Goal: Navigation & Orientation: Locate item on page

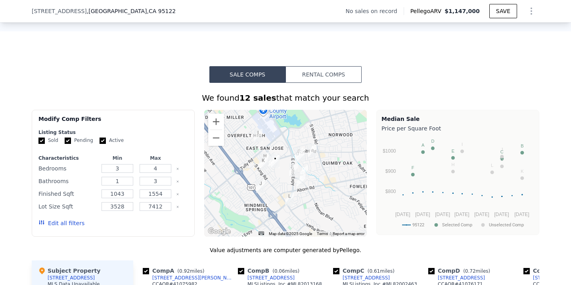
scroll to position [535, 0]
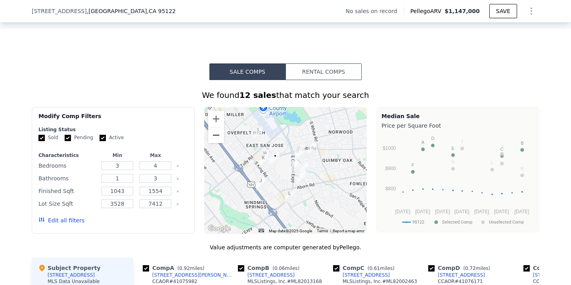
click at [218, 141] on button "Zoom out" at bounding box center [216, 135] width 16 height 16
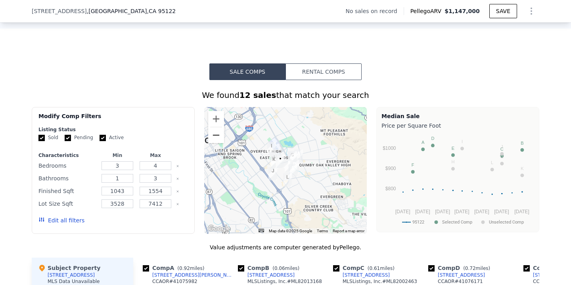
click at [218, 141] on button "Zoom out" at bounding box center [216, 135] width 16 height 16
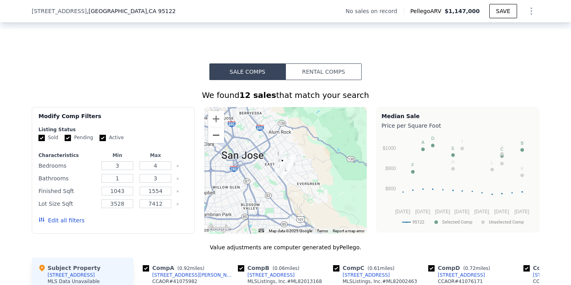
click at [218, 141] on button "Zoom out" at bounding box center [216, 135] width 16 height 16
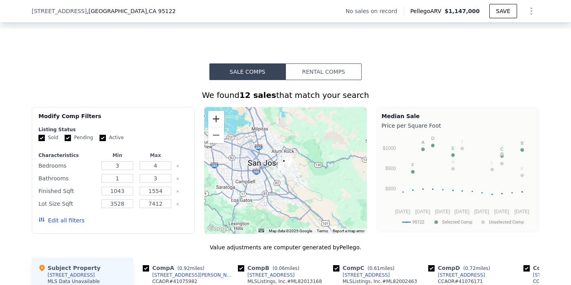
click at [217, 119] on button "Zoom in" at bounding box center [216, 119] width 16 height 16
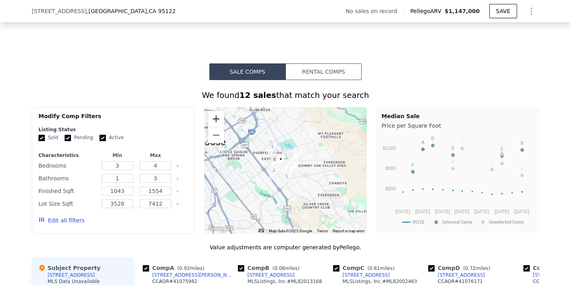
click at [217, 119] on button "Zoom in" at bounding box center [216, 119] width 16 height 16
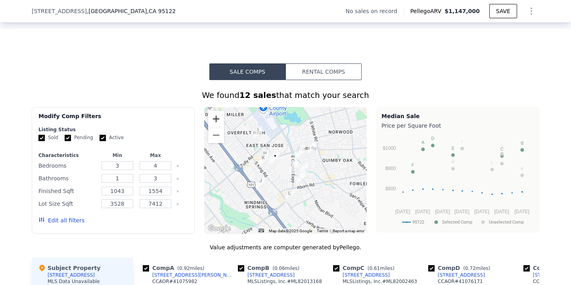
click at [217, 119] on button "Zoom in" at bounding box center [216, 119] width 16 height 16
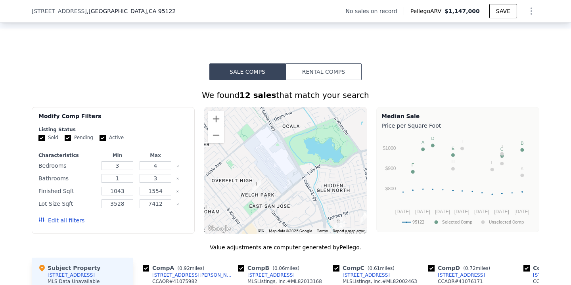
drag, startPoint x: 281, startPoint y: 138, endPoint x: 307, endPoint y: 224, distance: 90.6
click at [307, 224] on div at bounding box center [285, 170] width 163 height 127
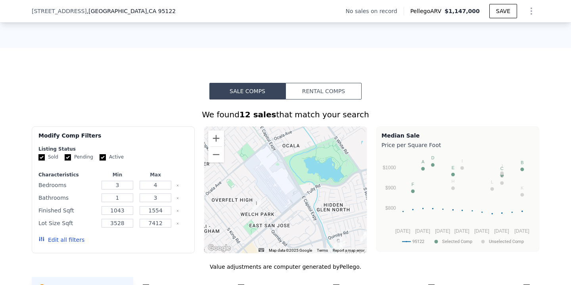
scroll to position [510, 0]
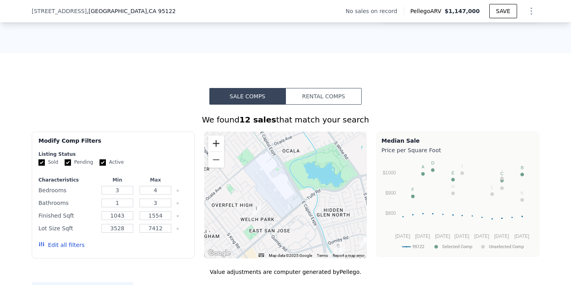
click at [220, 146] on button "Zoom in" at bounding box center [216, 144] width 16 height 16
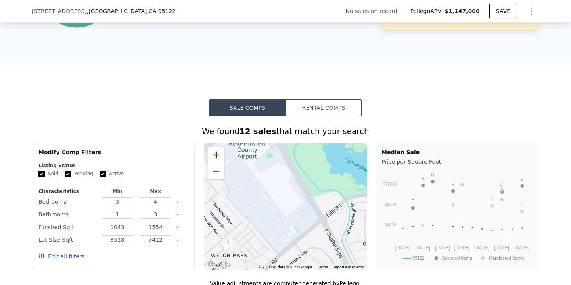
scroll to position [507, 0]
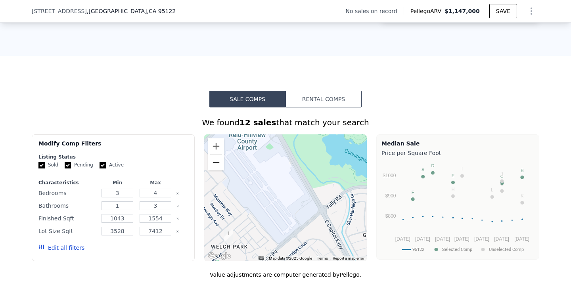
click at [211, 161] on button "Zoom out" at bounding box center [216, 163] width 16 height 16
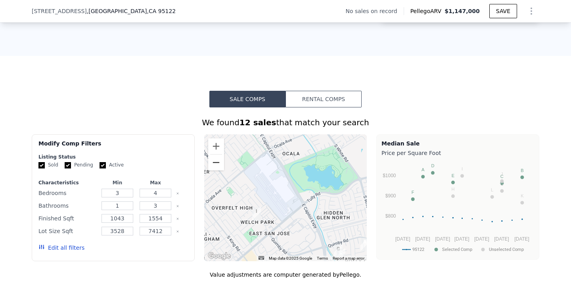
click at [211, 161] on button "Zoom out" at bounding box center [216, 163] width 16 height 16
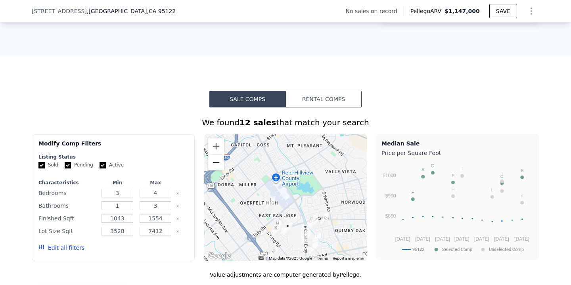
click at [218, 167] on button "Zoom out" at bounding box center [216, 163] width 16 height 16
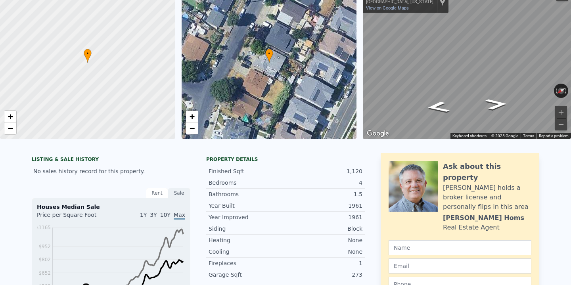
scroll to position [10, 0]
